Goal: Find specific page/section: Find specific page/section

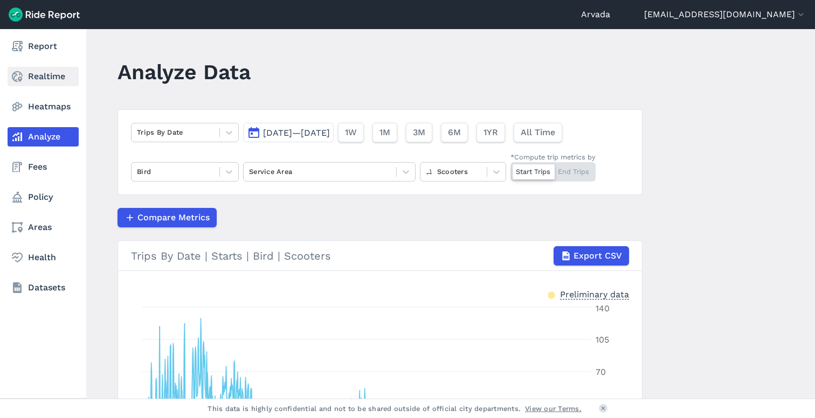
click at [43, 79] on link "Realtime" at bounding box center [43, 76] width 71 height 19
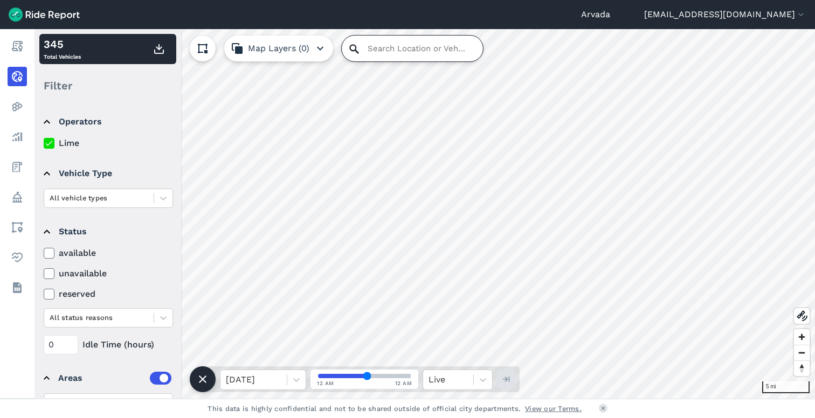
click at [401, 50] on input "Search Location or Vehicles" at bounding box center [412, 49] width 141 height 26
paste input "[URL][DOMAIN_NAME]"
type input "[URL][DOMAIN_NAME]"
click at [384, 49] on input "[URL][DOMAIN_NAME]" at bounding box center [412, 49] width 141 height 26
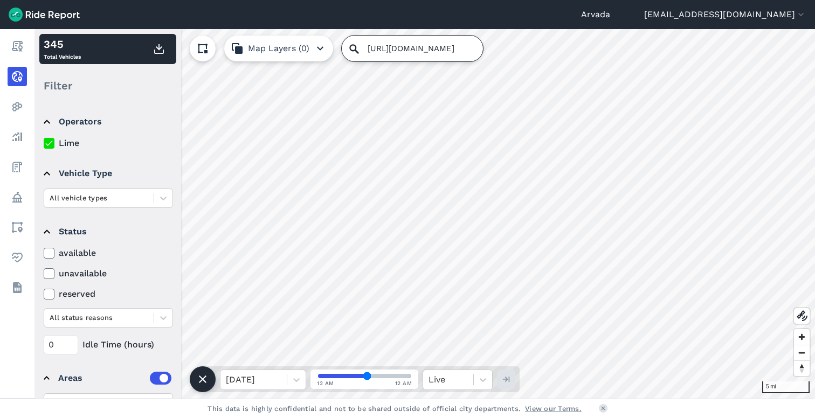
click at [384, 49] on input "[URL][DOMAIN_NAME]" at bounding box center [412, 49] width 141 height 26
paste input "[STREET_ADDRESS],"
type input "[STREET_ADDRESS][US_STATE]"
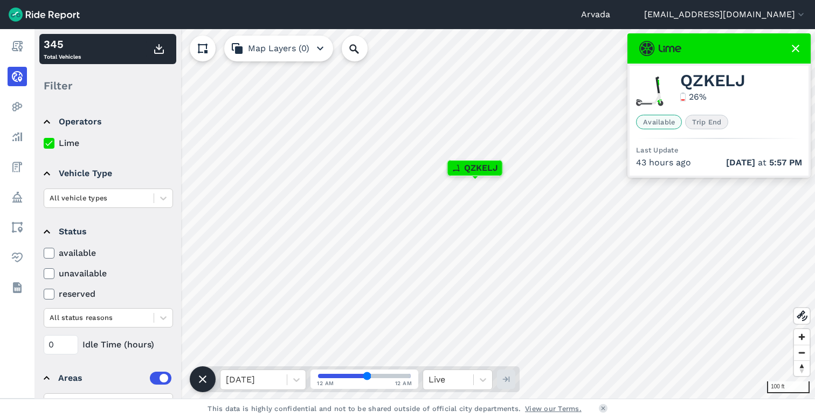
click at [792, 52] on icon at bounding box center [795, 48] width 13 height 13
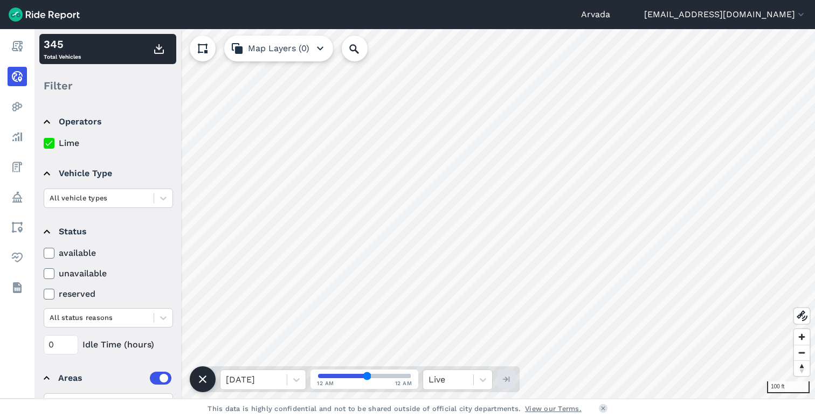
click at [274, 50] on button "Map Layers (0)" at bounding box center [278, 49] width 109 height 26
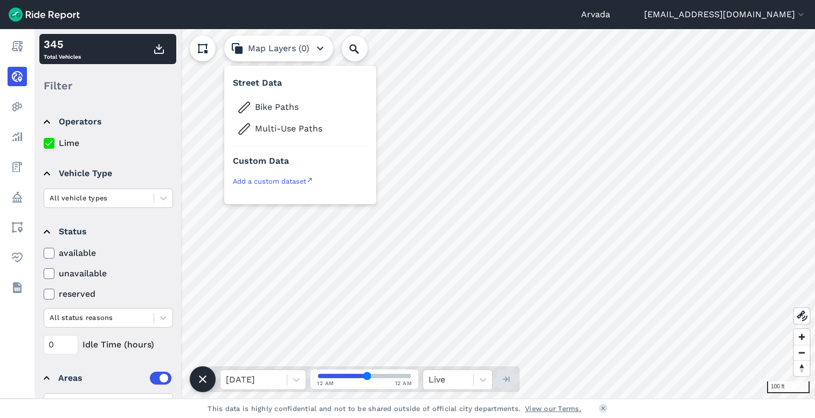
click at [305, 45] on button "Map Layers (0)" at bounding box center [278, 49] width 109 height 26
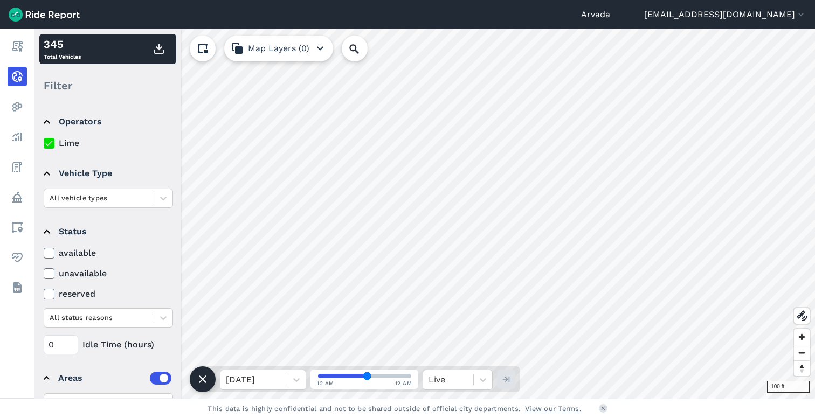
click at [207, 46] on icon at bounding box center [202, 48] width 13 height 13
click at [800, 314] on use at bounding box center [802, 315] width 11 height 11
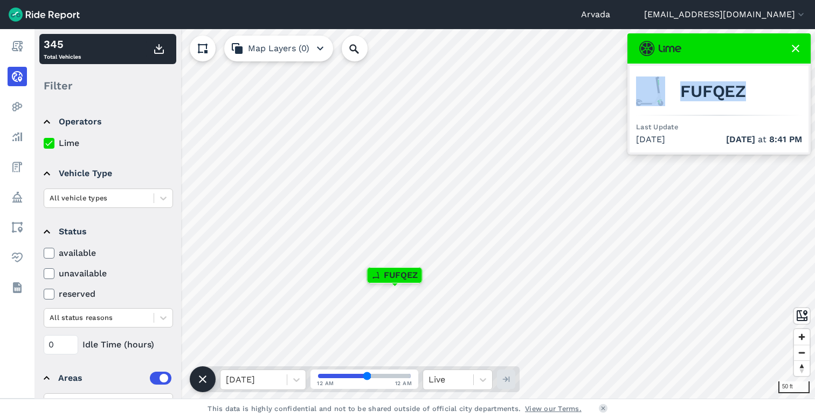
drag, startPoint x: 745, startPoint y: 88, endPoint x: 657, endPoint y: 89, distance: 87.8
click at [657, 89] on div "FUFQEZ" at bounding box center [719, 91] width 166 height 38
copy div "FUFQEZ"
click at [765, 93] on div "FUFQEZ" at bounding box center [719, 91] width 166 height 38
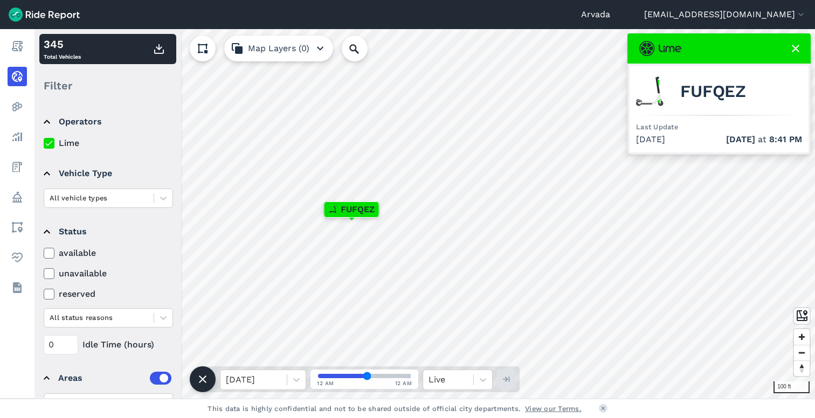
click at [794, 49] on use at bounding box center [796, 49] width 8 height 8
